Goal: Task Accomplishment & Management: Use online tool/utility

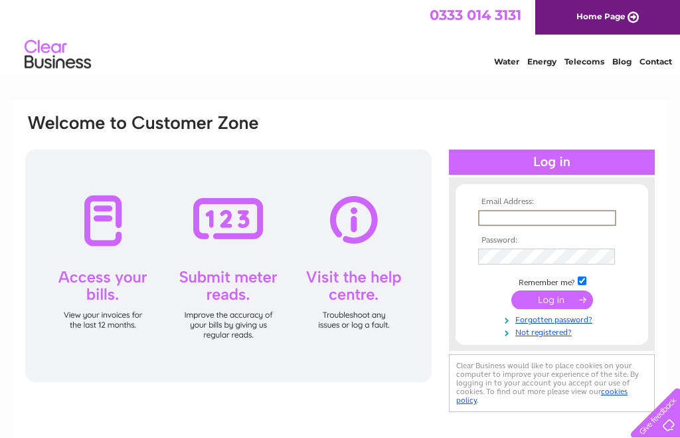
type input "kati.ritchie@btopenworld.com"
click at [552, 300] on input "submit" at bounding box center [553, 298] width 82 height 19
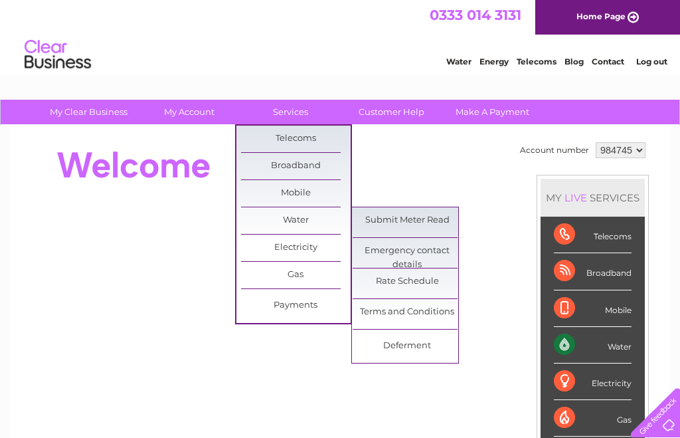
click at [426, 232] on link "Submit Meter Read" at bounding box center [408, 220] width 110 height 27
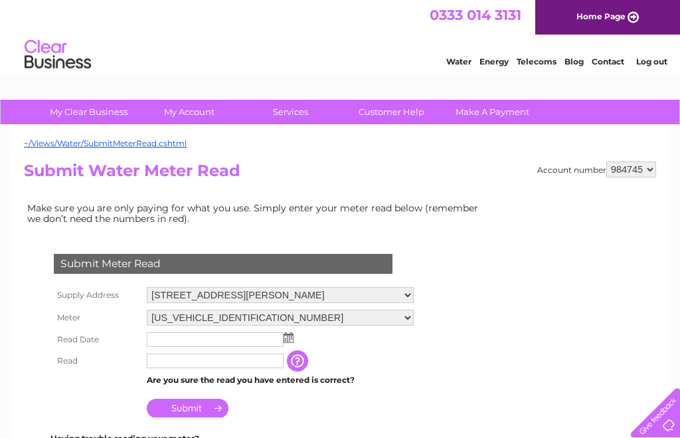
click at [310, 344] on td at bounding box center [281, 339] width 274 height 21
click at [292, 343] on img at bounding box center [289, 337] width 10 height 11
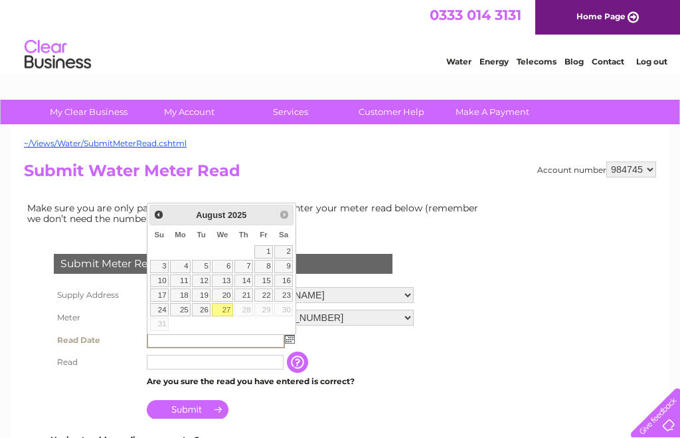
click at [225, 315] on link "27" at bounding box center [222, 309] width 21 height 13
type input "2025/08/27"
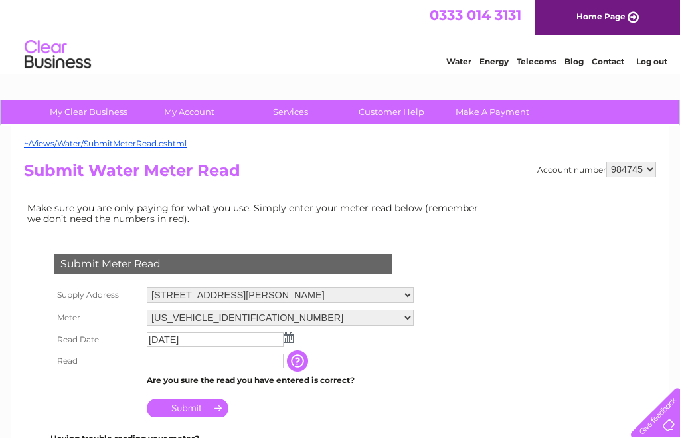
click at [205, 368] on input "text" at bounding box center [215, 360] width 137 height 15
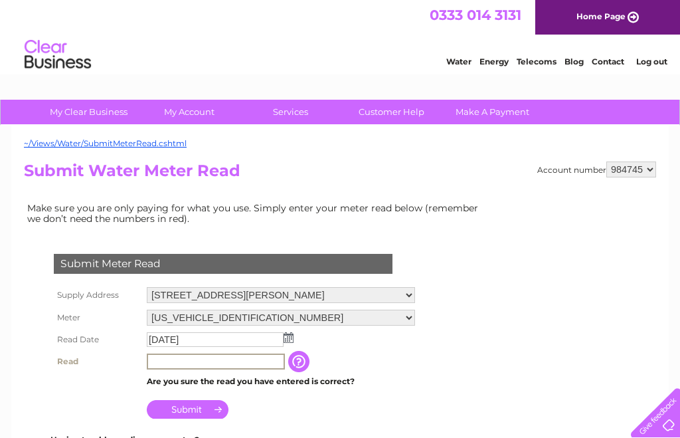
scroll to position [9, 0]
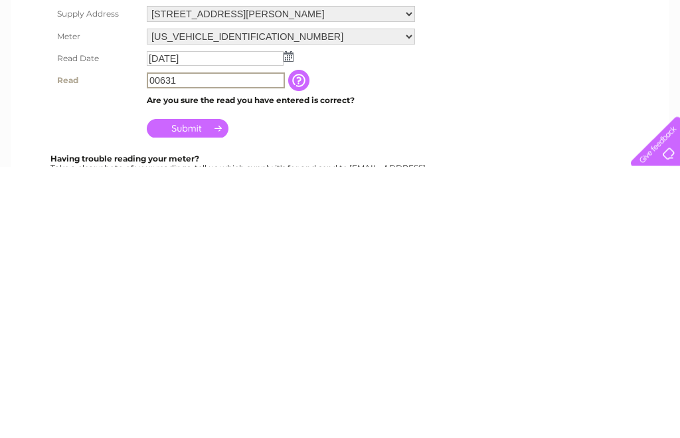
type input "00631"
click at [199, 391] on input "Submit" at bounding box center [188, 400] width 82 height 19
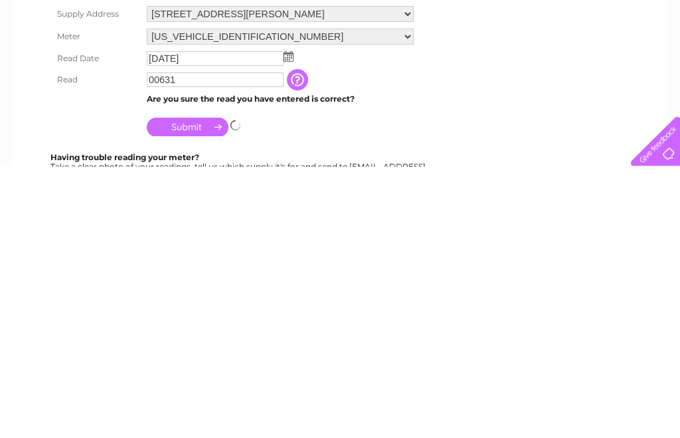
scroll to position [281, 0]
